Goal: Transaction & Acquisition: Download file/media

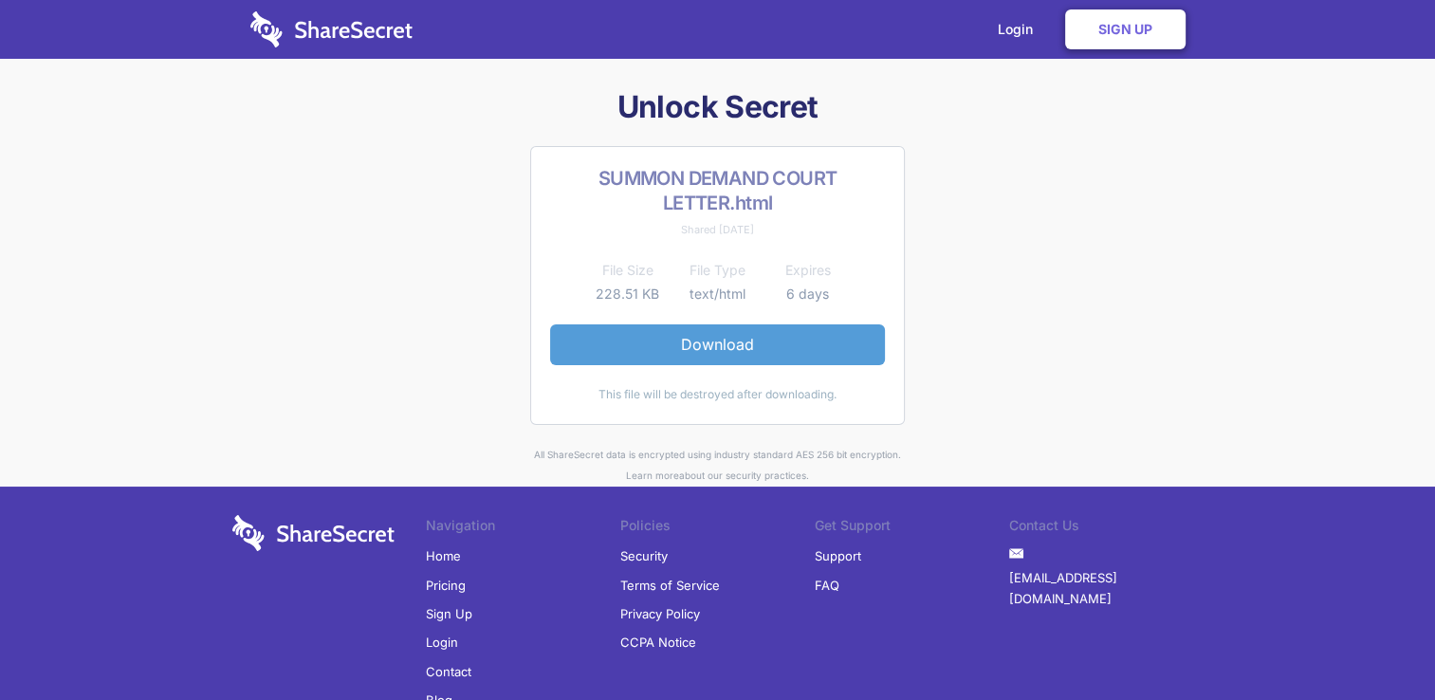
click at [698, 333] on link "Download" at bounding box center [717, 344] width 335 height 40
click at [648, 355] on link "Download" at bounding box center [717, 344] width 335 height 40
click at [652, 352] on link "Download" at bounding box center [717, 344] width 335 height 40
